Goal: Transaction & Acquisition: Purchase product/service

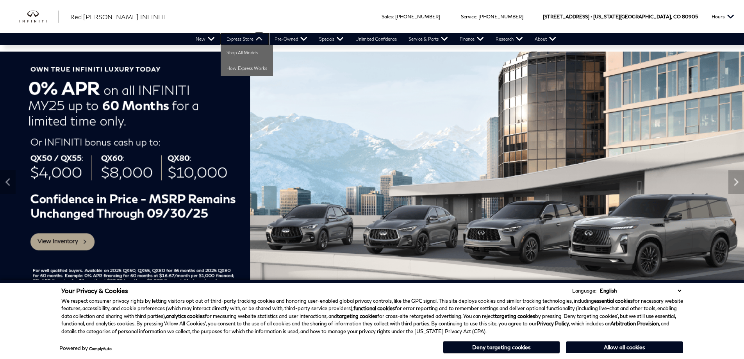
click at [224, 38] on link "Express Store" at bounding box center [245, 39] width 48 height 12
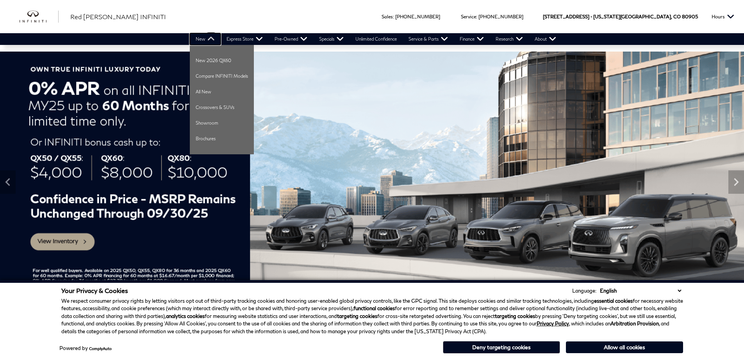
click at [209, 38] on link "New" at bounding box center [205, 39] width 31 height 12
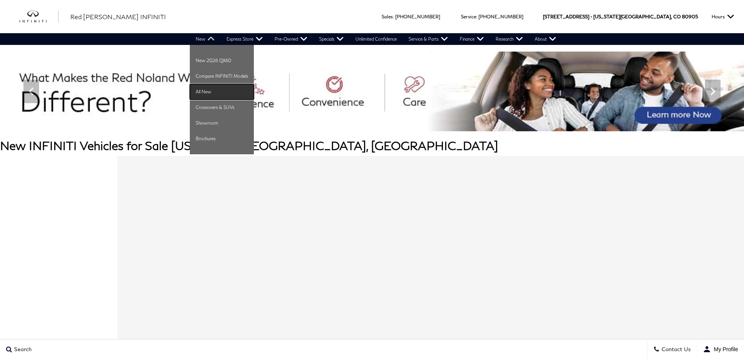
click at [209, 93] on link "All New" at bounding box center [222, 92] width 64 height 16
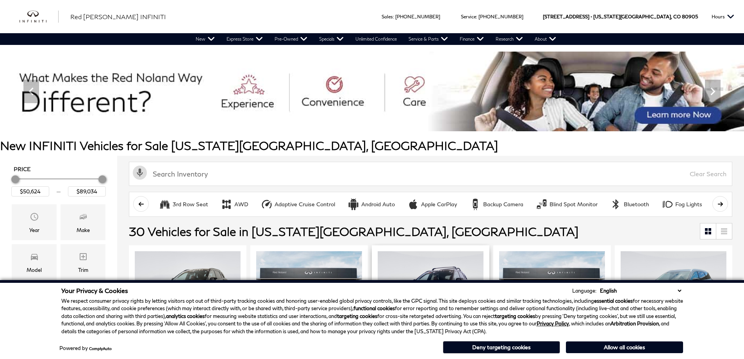
scroll to position [195, 0]
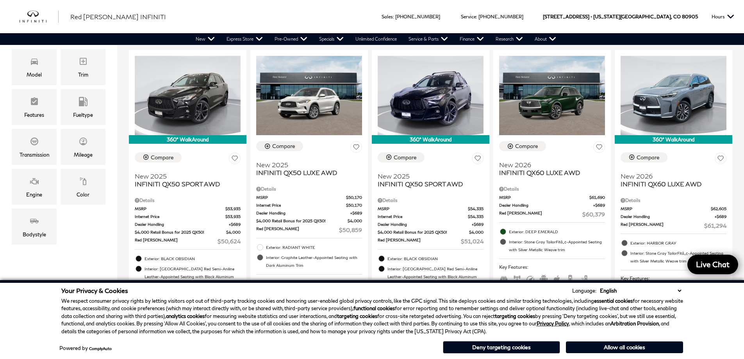
click at [680, 291] on select "English Spanish / Español English / United Kingdom Korean / 한국어 Vietnamese / Ti…" at bounding box center [640, 291] width 85 height 8
click at [710, 295] on div "Your Privacy & Cookies Language: English Spanish / Español English / United Kin…" at bounding box center [372, 319] width 744 height 79
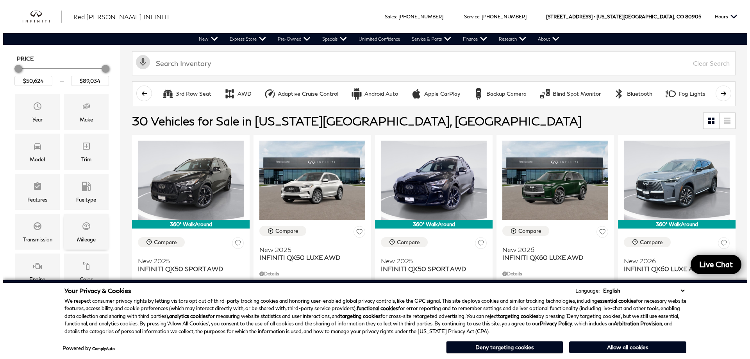
scroll to position [39, 0]
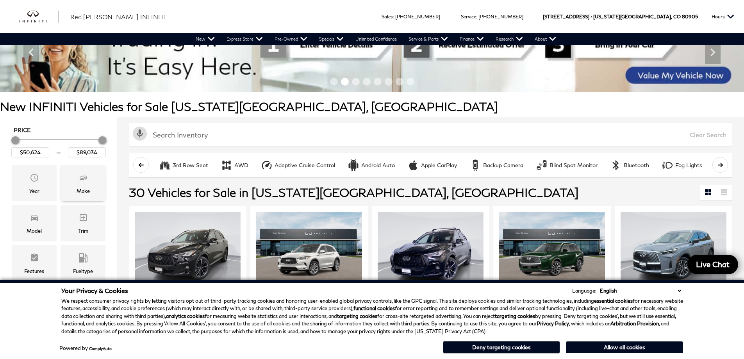
click at [80, 181] on icon "Make" at bounding box center [82, 177] width 9 height 9
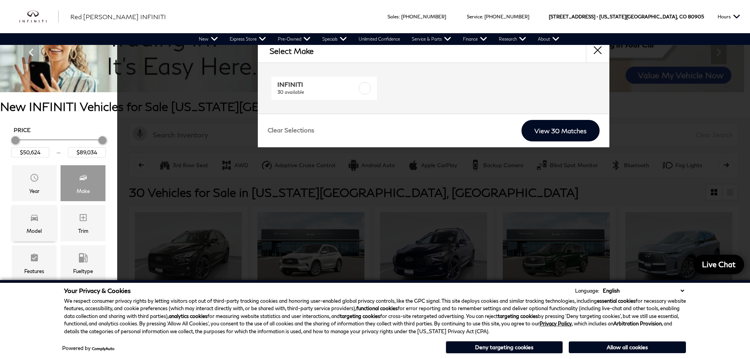
click at [52, 213] on div "Model" at bounding box center [34, 223] width 45 height 36
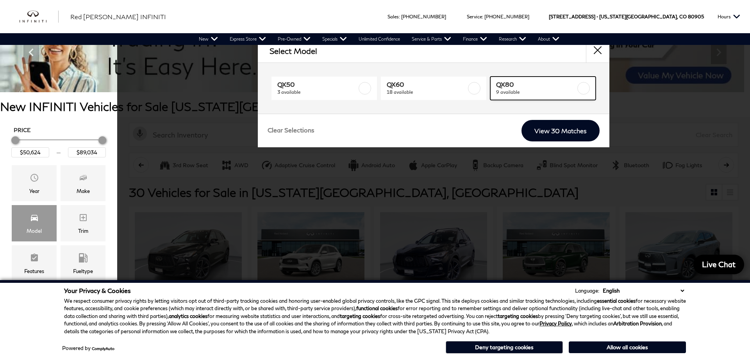
click at [516, 86] on span "QX80" at bounding box center [536, 84] width 80 height 8
type input "$81,389"
checkbox input "true"
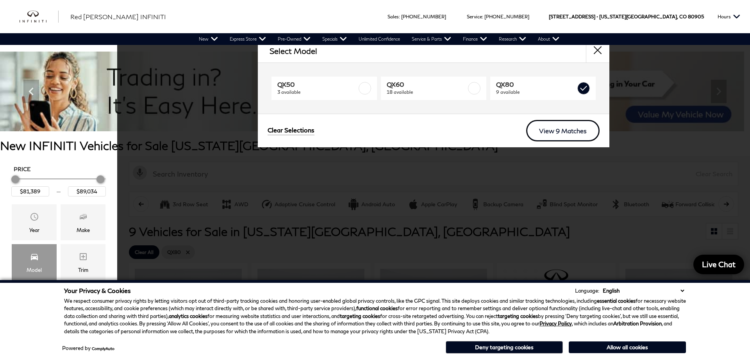
click at [534, 123] on link "View 9 Matches" at bounding box center [562, 130] width 73 height 21
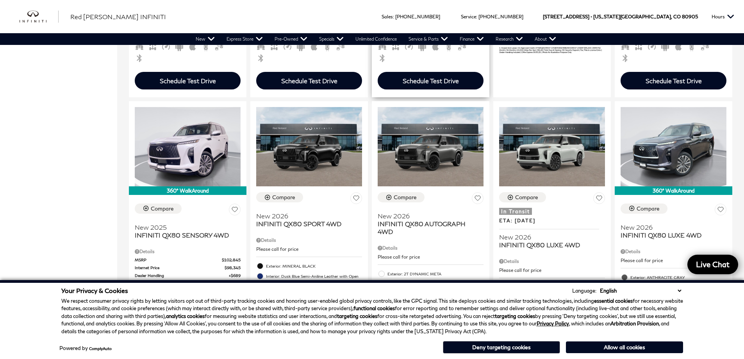
scroll to position [508, 0]
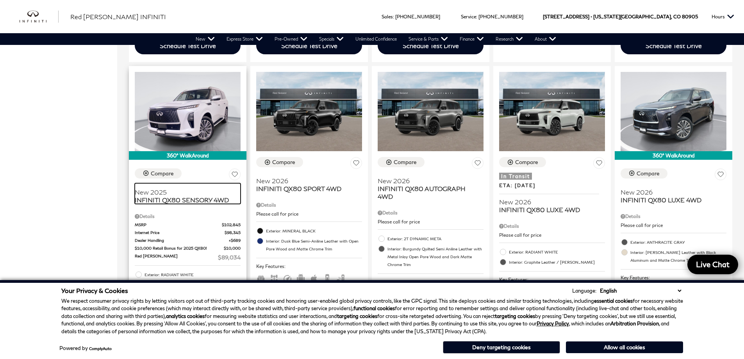
click at [211, 196] on span "INFINITI QX80 SENSORY 4WD" at bounding box center [185, 200] width 100 height 8
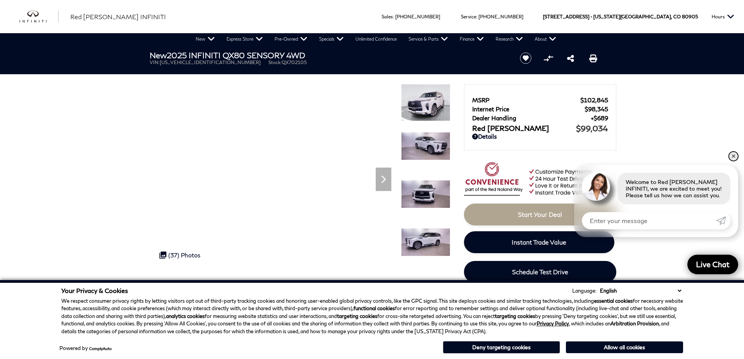
click at [733, 156] on link "✕" at bounding box center [733, 156] width 9 height 9
